Goal: Navigation & Orientation: Find specific page/section

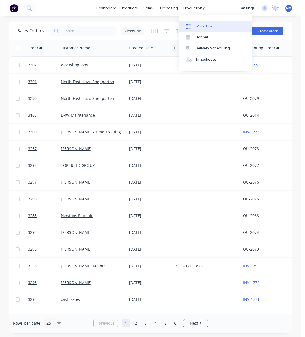
click at [209, 23] on link "Workflow" at bounding box center [215, 26] width 73 height 11
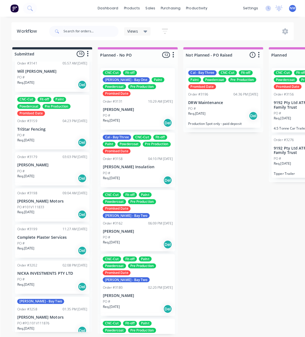
scroll to position [9, 0]
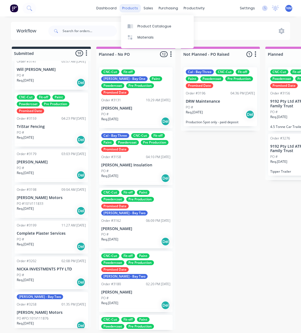
click at [133, 7] on div "products" at bounding box center [129, 8] width 21 height 8
click at [142, 24] on div "Product Catalogue" at bounding box center [155, 26] width 34 height 5
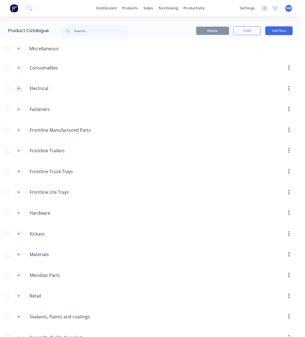
click at [19, 89] on icon "button" at bounding box center [18, 88] width 3 height 4
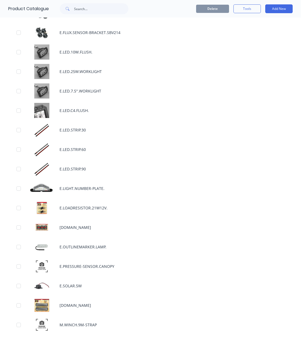
scroll to position [647, 0]
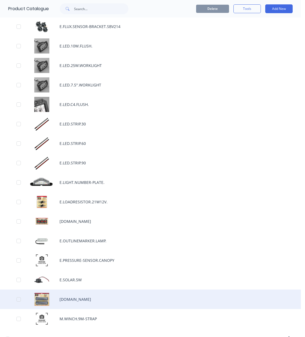
click at [91, 302] on div "[DOMAIN_NAME]" at bounding box center [150, 299] width 301 height 19
